Goal: Navigation & Orientation: Go to known website

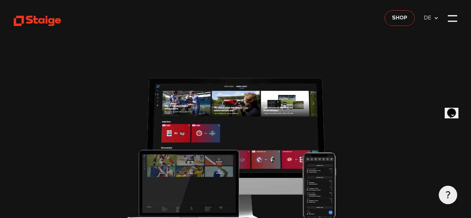
click at [44, 17] on icon at bounding box center [37, 21] width 47 height 12
type input "0.8"
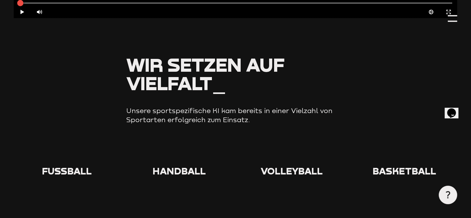
scroll to position [594, 0]
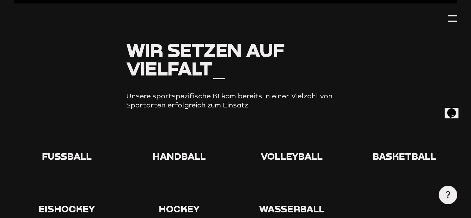
click at [68, 134] on icon at bounding box center [67, 138] width 20 height 20
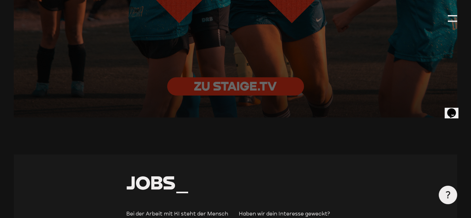
scroll to position [1439, 0]
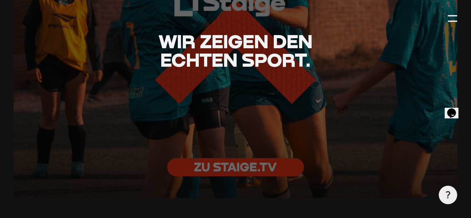
scroll to position [1337, 0]
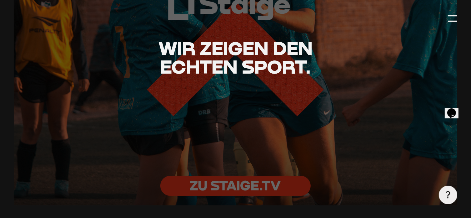
click at [266, 181] on div at bounding box center [236, 56] width 488 height 325
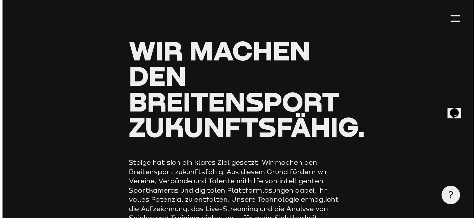
scroll to position [0, 0]
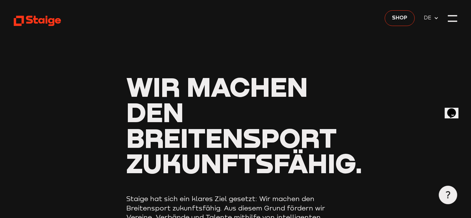
click at [450, 22] on div at bounding box center [452, 21] width 9 height 1
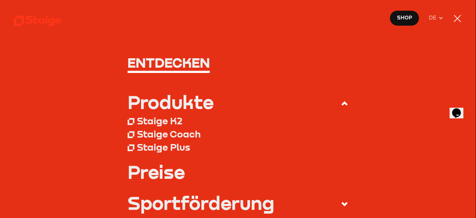
click at [37, 21] on icon at bounding box center [37, 21] width 47 height 12
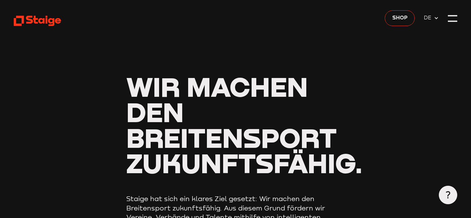
click at [32, 21] on use at bounding box center [37, 21] width 47 height 10
click at [402, 19] on span "Shop" at bounding box center [399, 18] width 15 height 8
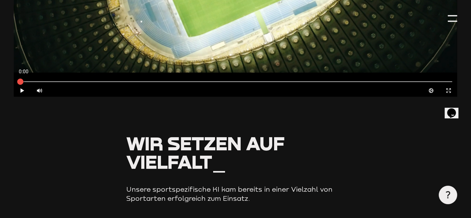
scroll to position [563, 0]
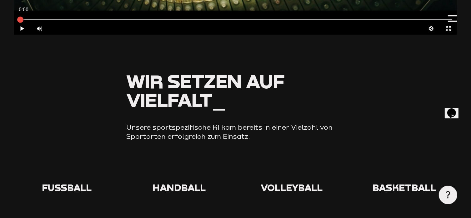
click at [57, 159] on use at bounding box center [57, 159] width 0 height 0
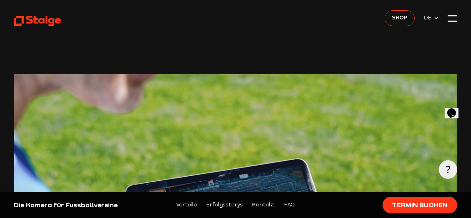
click at [45, 23] on icon at bounding box center [37, 21] width 47 height 12
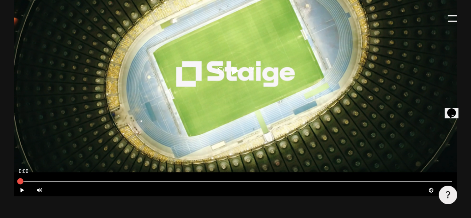
scroll to position [407, 0]
